Goal: Information Seeking & Learning: Find contact information

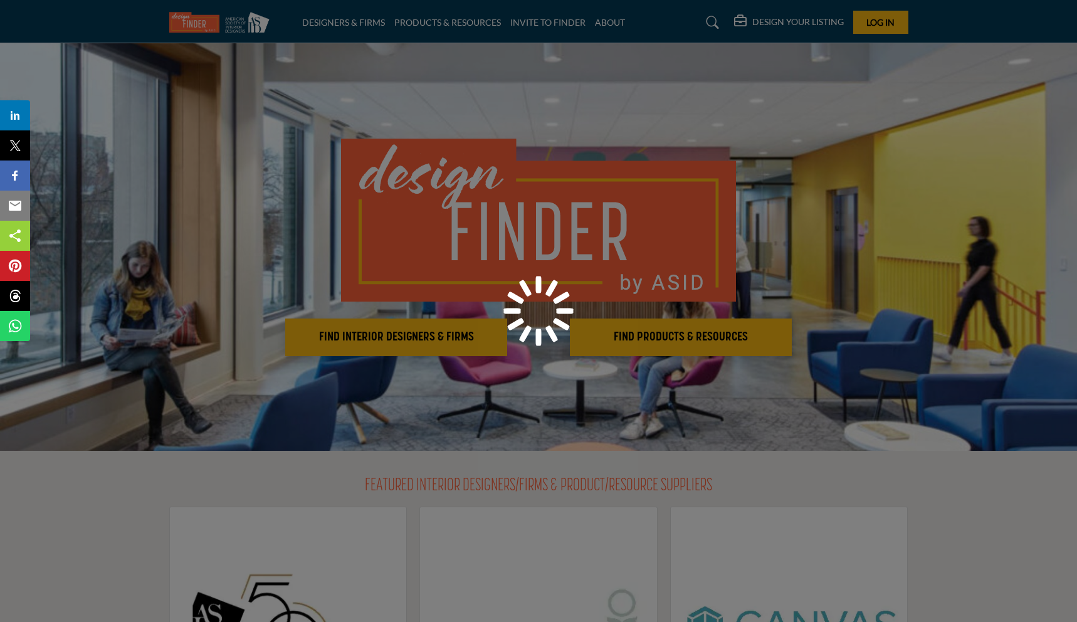
scroll to position [1, 0]
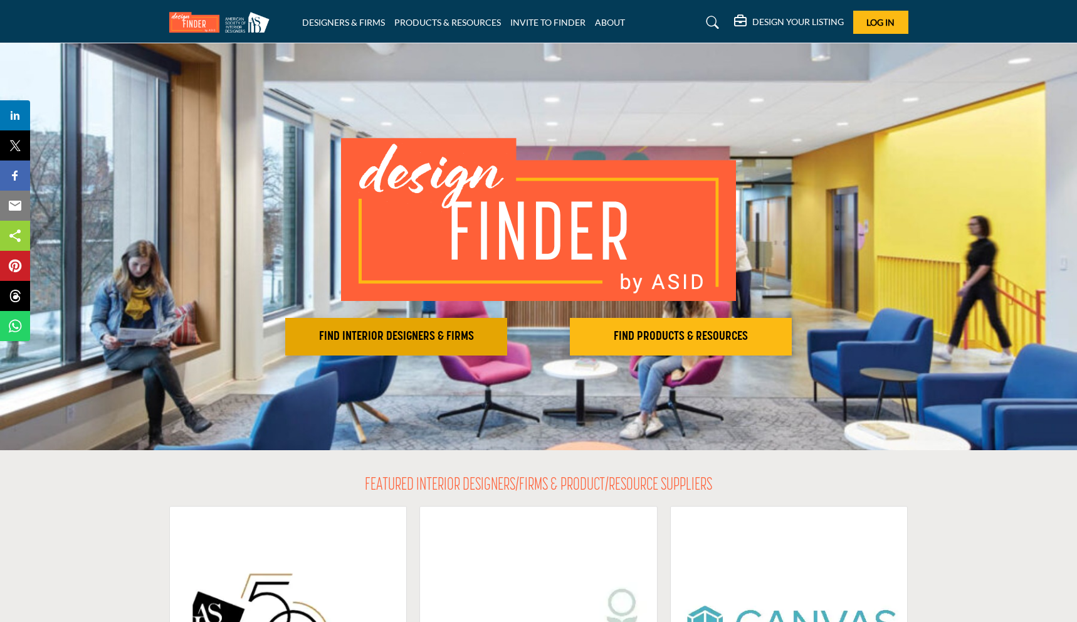
click at [356, 334] on h2 "FIND INTERIOR DESIGNERS & FIRMS" at bounding box center [396, 336] width 214 height 15
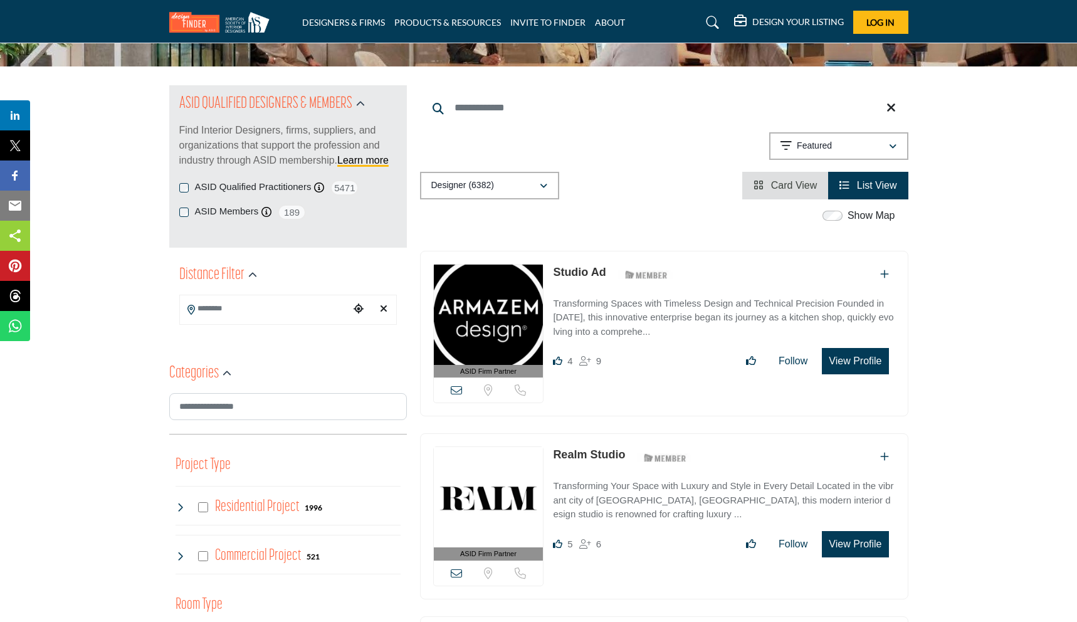
scroll to position [102, 0]
click at [239, 315] on input "Search Location" at bounding box center [264, 308] width 169 height 24
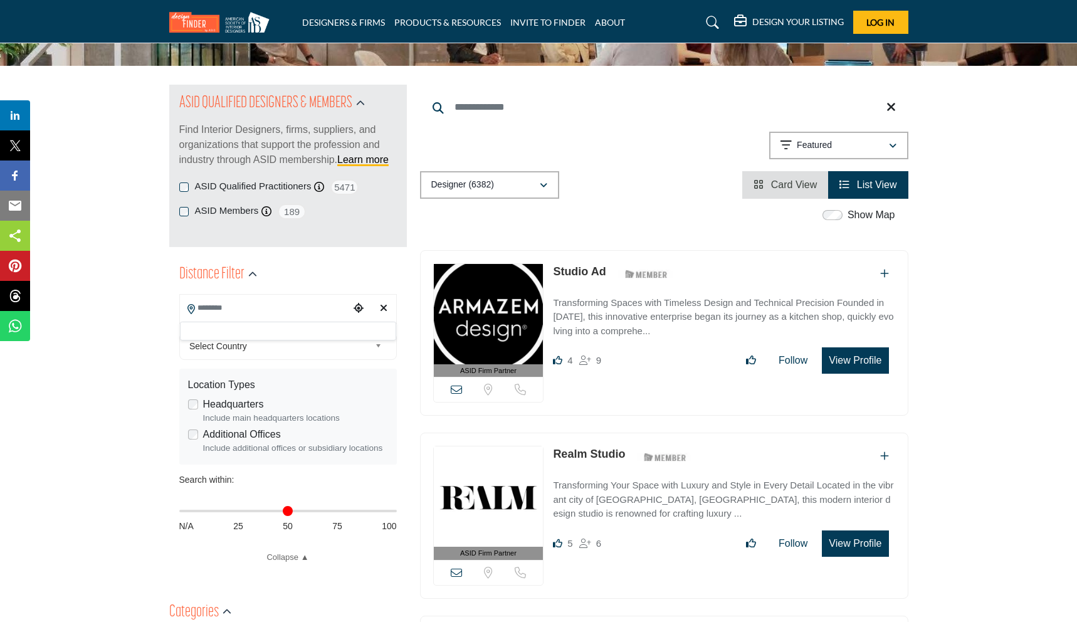
paste input "*******"
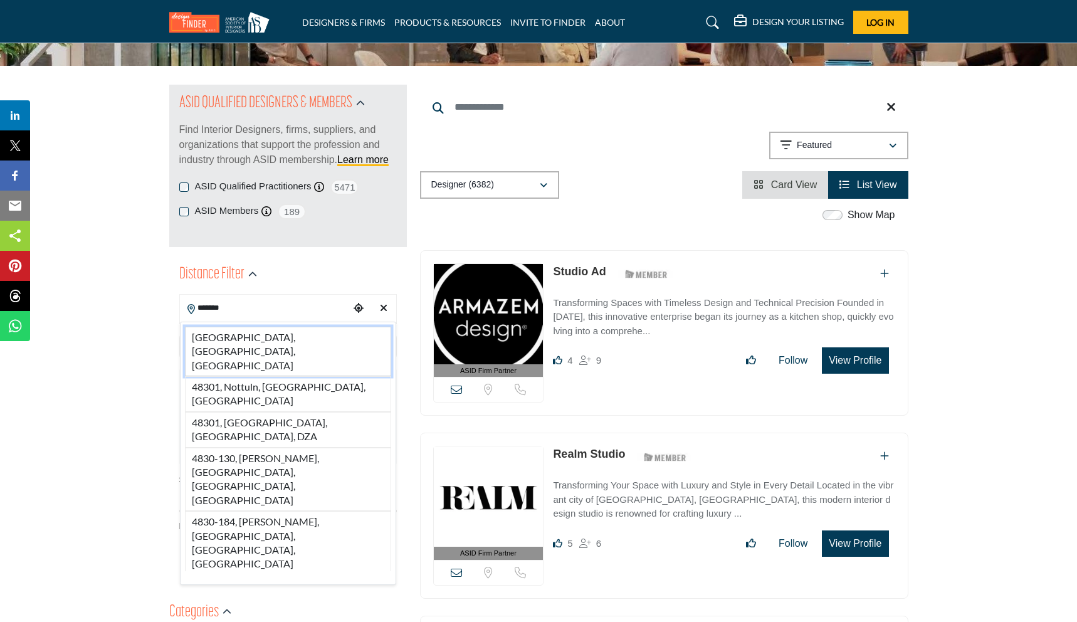
click at [275, 339] on li "[GEOGRAPHIC_DATA], [GEOGRAPHIC_DATA], [GEOGRAPHIC_DATA]" at bounding box center [288, 352] width 206 height 50
type input "**********"
type input "***"
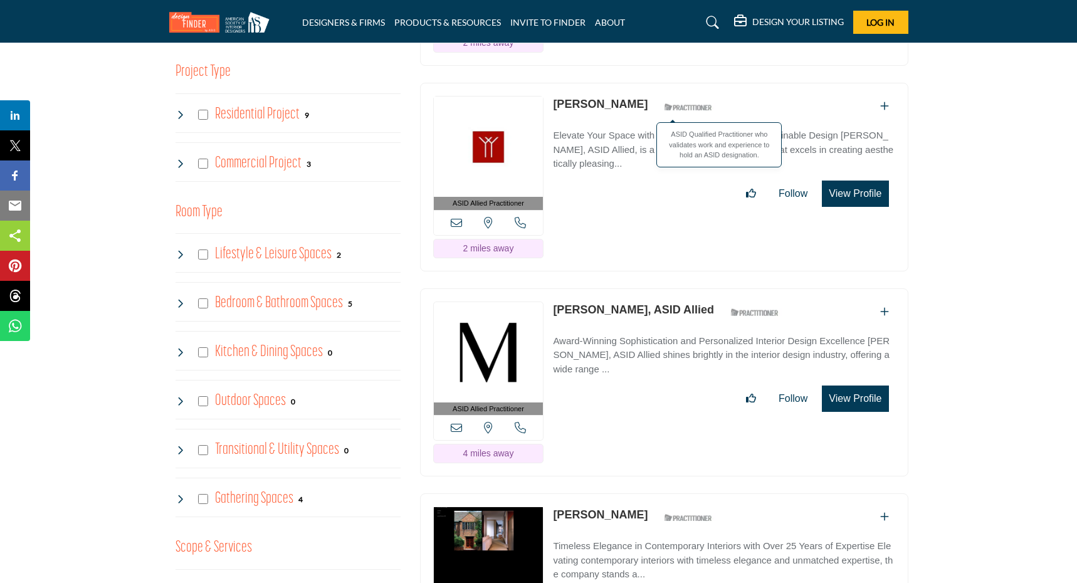
scroll to position [754, 0]
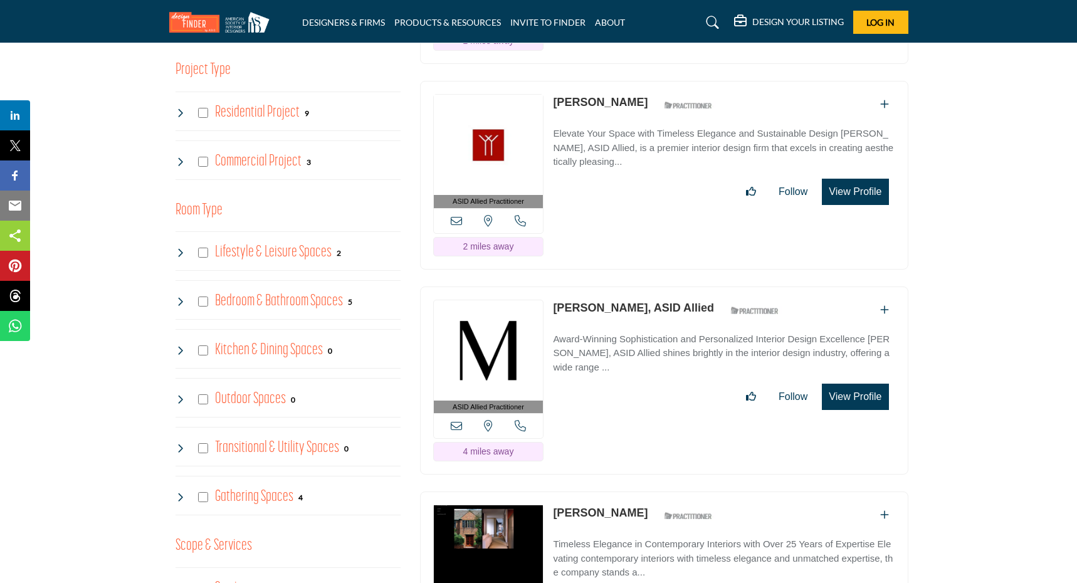
drag, startPoint x: 548, startPoint y: 258, endPoint x: 695, endPoint y: 272, distance: 147.3
click at [695, 287] on div "ASID Allied Practitioner ASID Allied Practitioners have successfully completed …" at bounding box center [664, 381] width 488 height 189
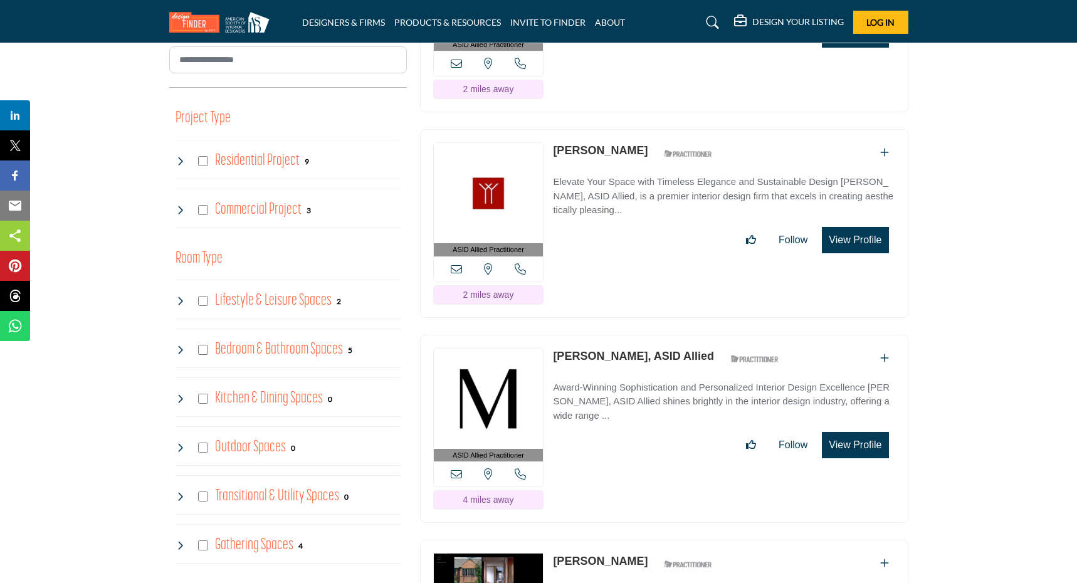
scroll to position [700, 0]
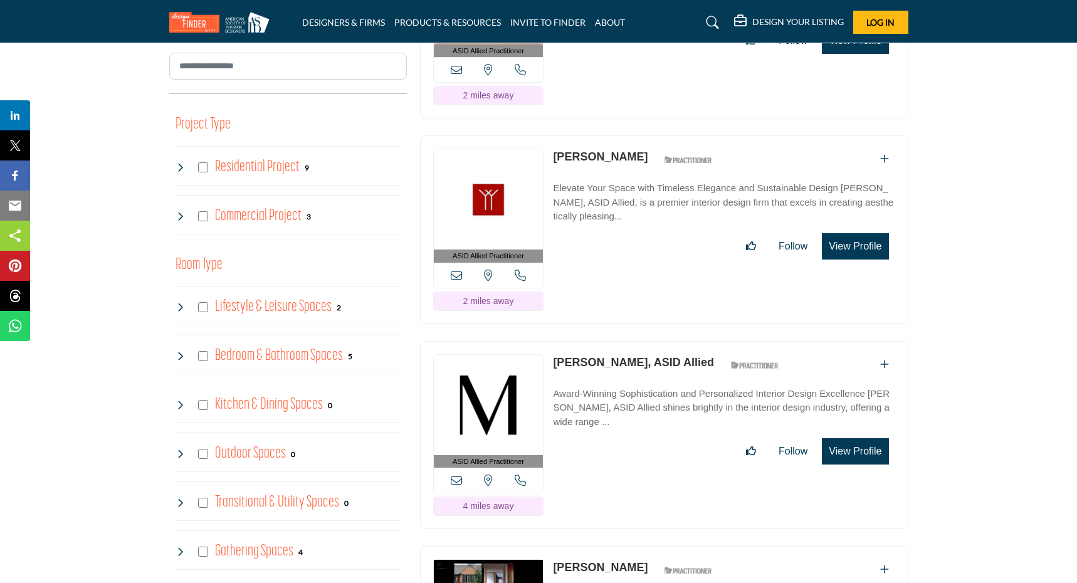
copy link "[PERSON_NAME]"
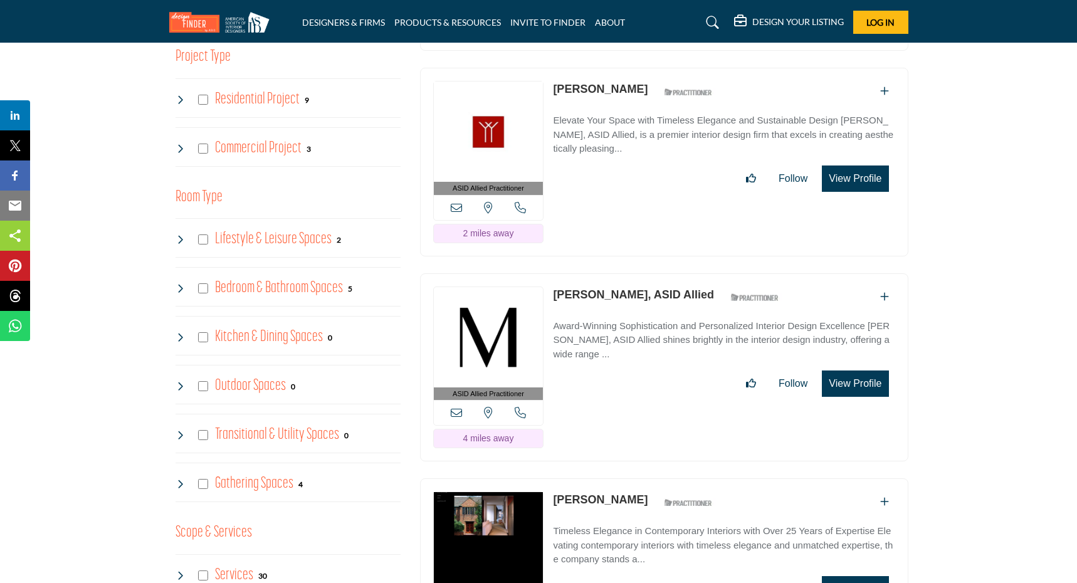
scroll to position [818, 0]
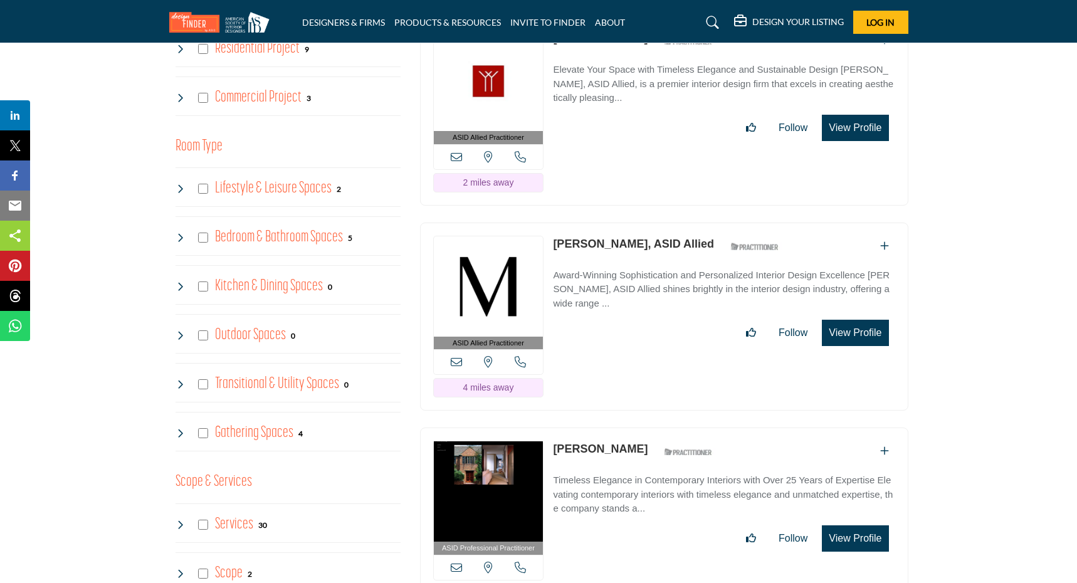
copy link "[PERSON_NAME], ASID Allied"
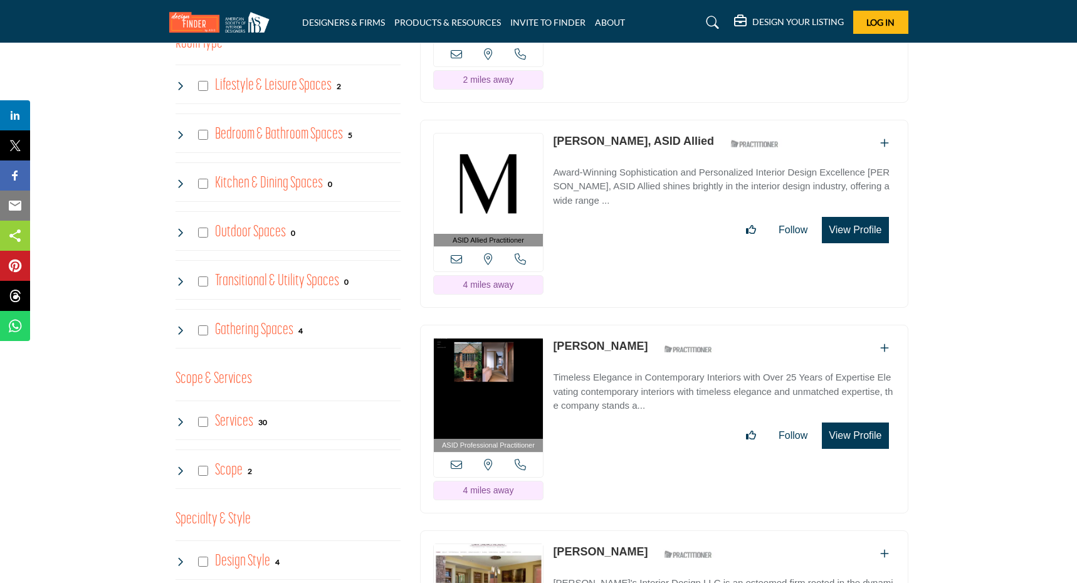
scroll to position [929, 0]
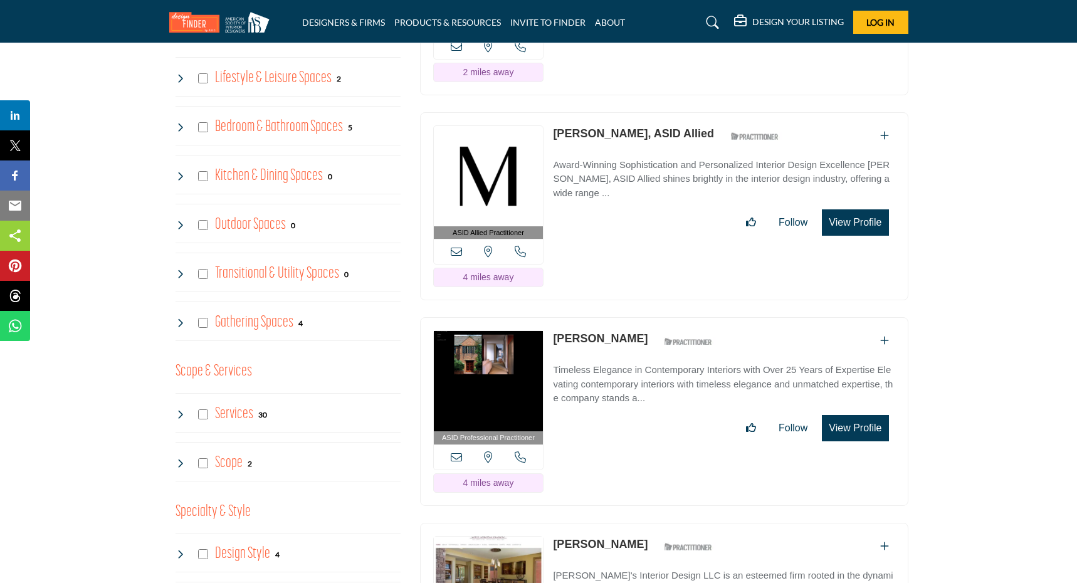
copy link "[PERSON_NAME]"
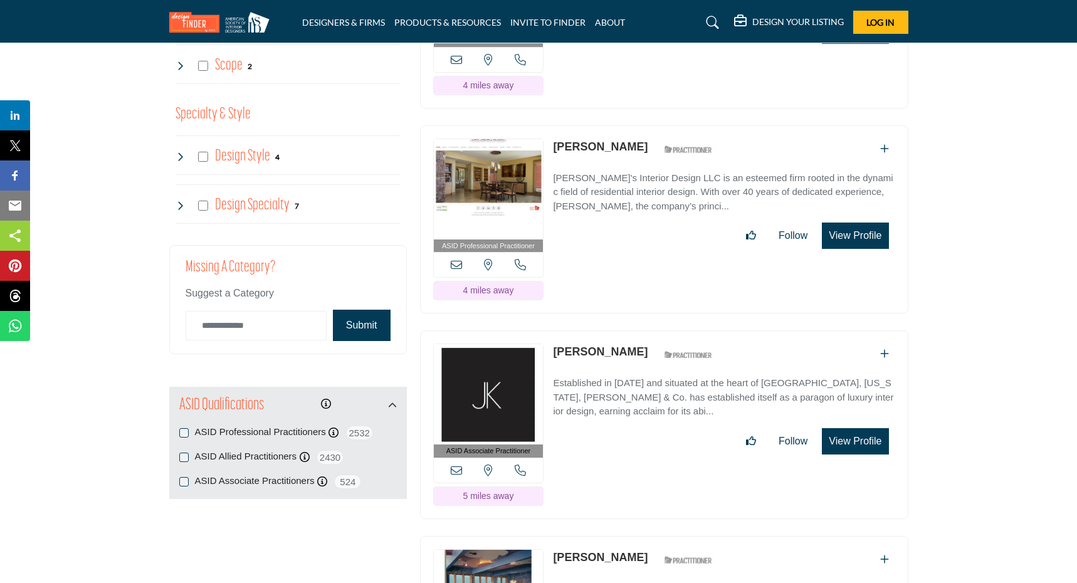
scroll to position [1333, 0]
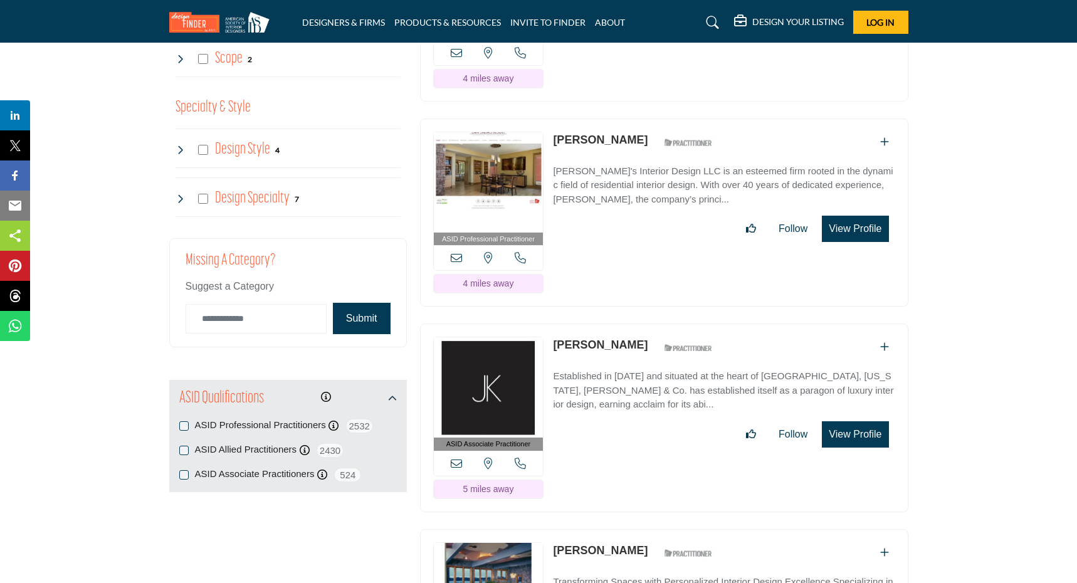
copy link "[PERSON_NAME]"
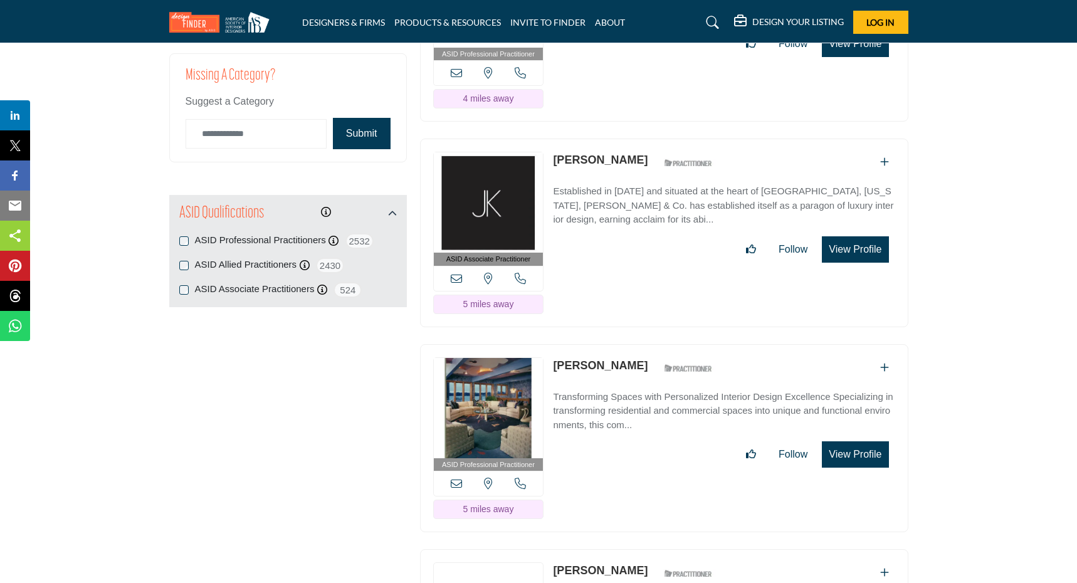
scroll to position [1531, 0]
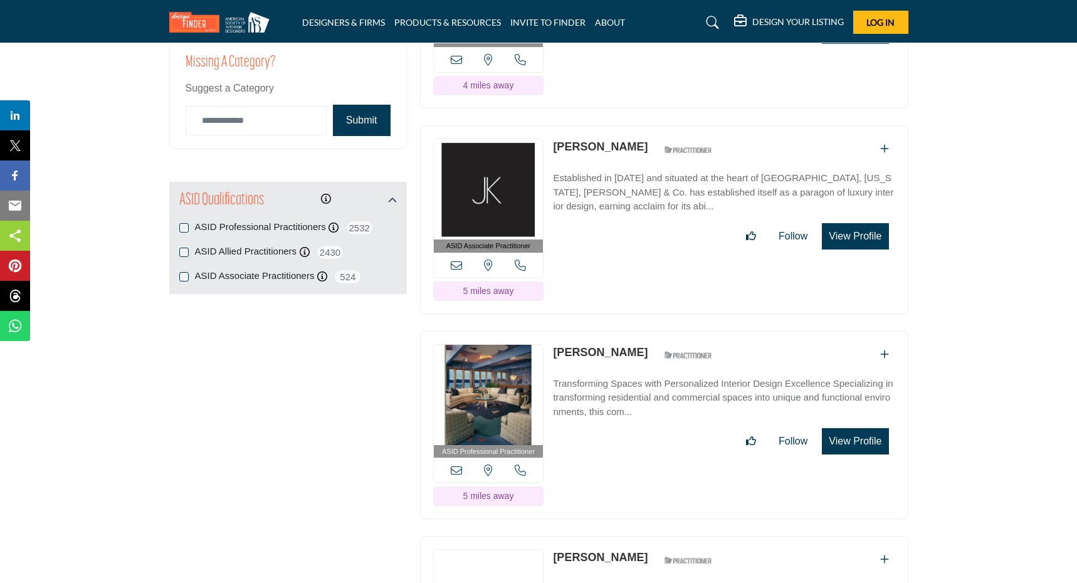
copy link "[PERSON_NAME]"
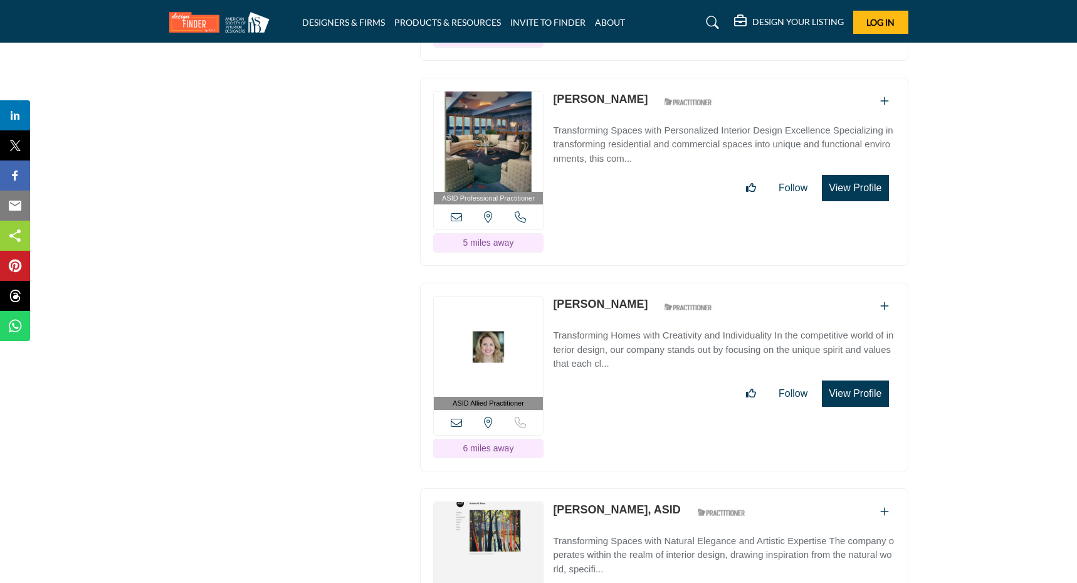
scroll to position [1944, 0]
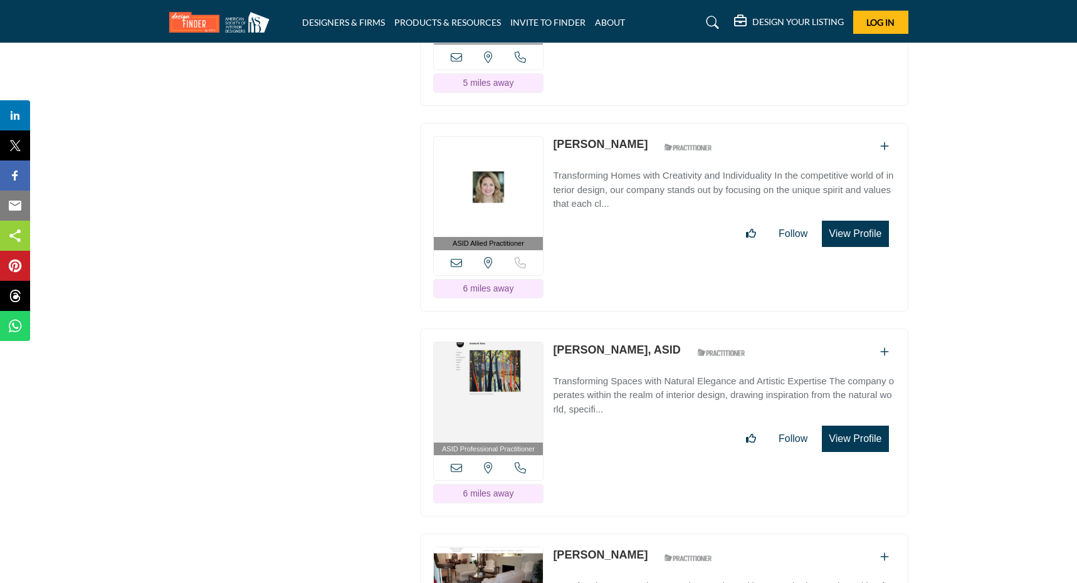
copy link "[PERSON_NAME]"
copy link "[PERSON_NAME], ASID"
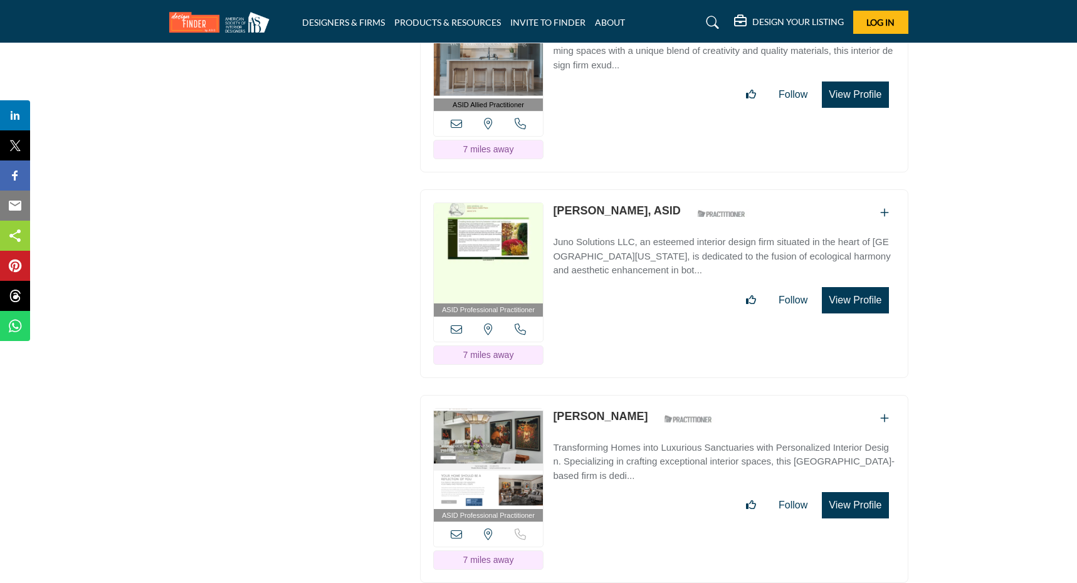
scroll to position [2709, 0]
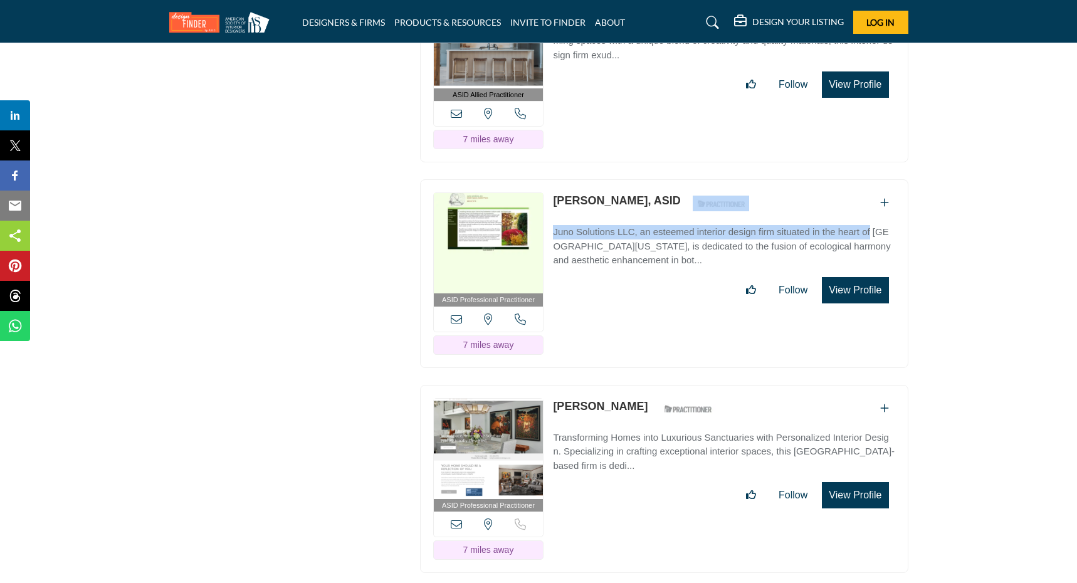
drag, startPoint x: 560, startPoint y: 177, endPoint x: 632, endPoint y: 195, distance: 74.2
click at [632, 195] on div "[PERSON_NAME], ASID ASID Qualified Practitioner who validates work and experien…" at bounding box center [724, 247] width 342 height 111
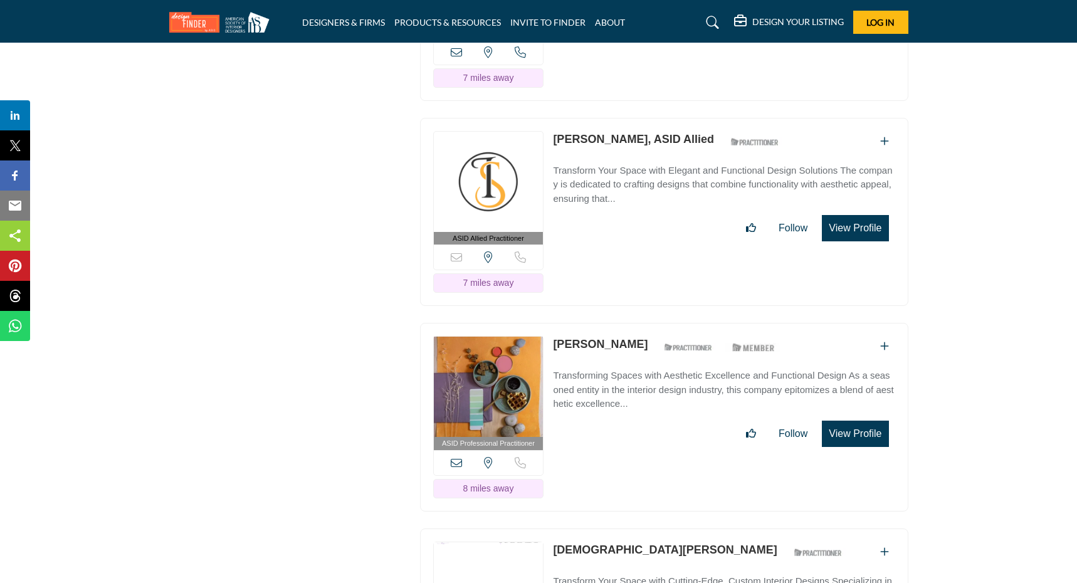
scroll to position [3431, 0]
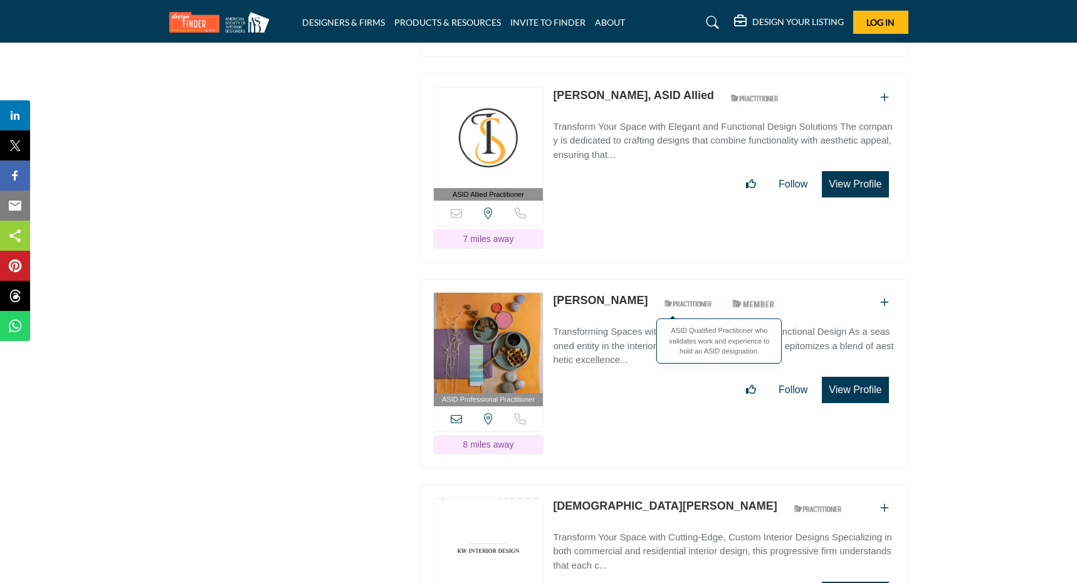
drag, startPoint x: 549, startPoint y: 246, endPoint x: 650, endPoint y: 263, distance: 102.9
click at [650, 279] on div "ASID Professional Practitioner ASID Professional Practitioners have successfull…" at bounding box center [664, 373] width 488 height 189
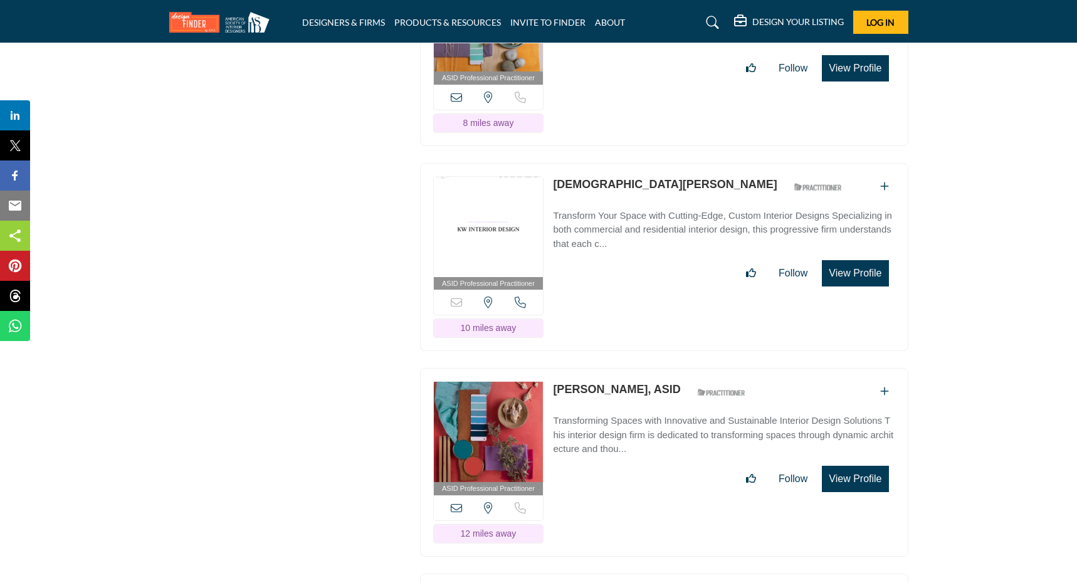
scroll to position [3753, 0]
drag, startPoint x: 556, startPoint y: 330, endPoint x: 675, endPoint y: 354, distance: 120.9
click at [675, 367] on div "ASID Professional Practitioner ASID Professional Practitioners have successfull…" at bounding box center [664, 461] width 488 height 189
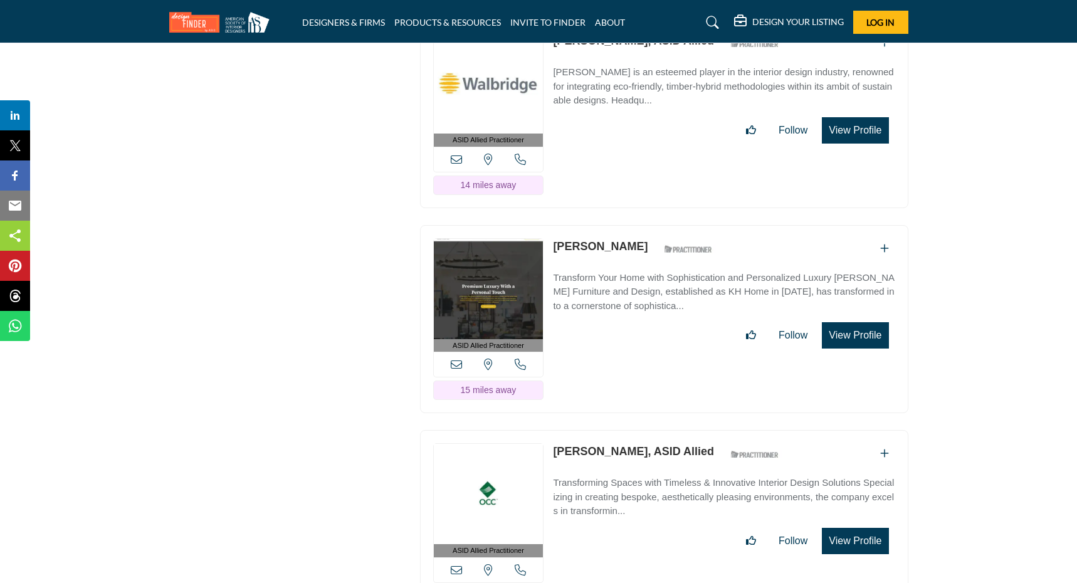
scroll to position [5140, 0]
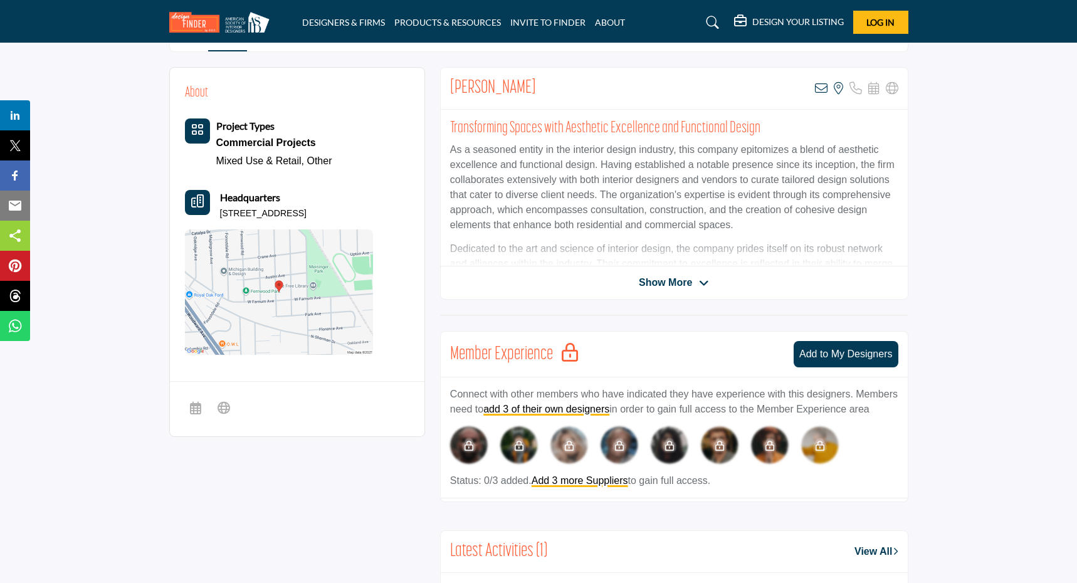
scroll to position [299, 0]
